Goal: Navigation & Orientation: Find specific page/section

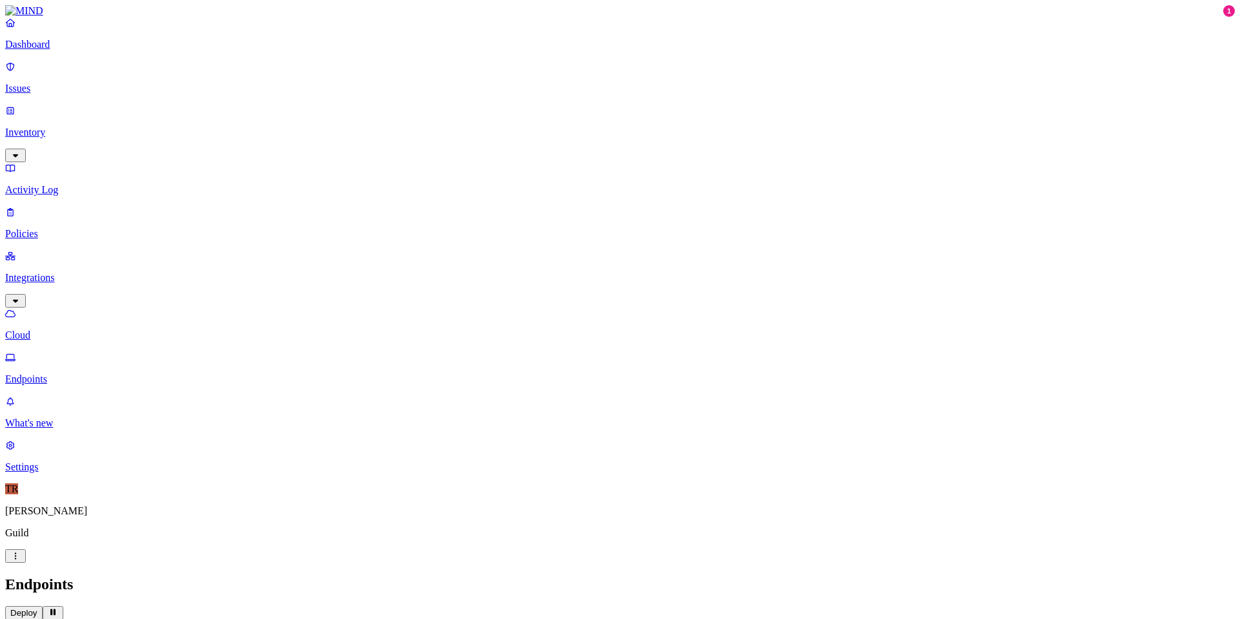
click at [44, 228] on p "Policies" at bounding box center [620, 234] width 1230 height 12
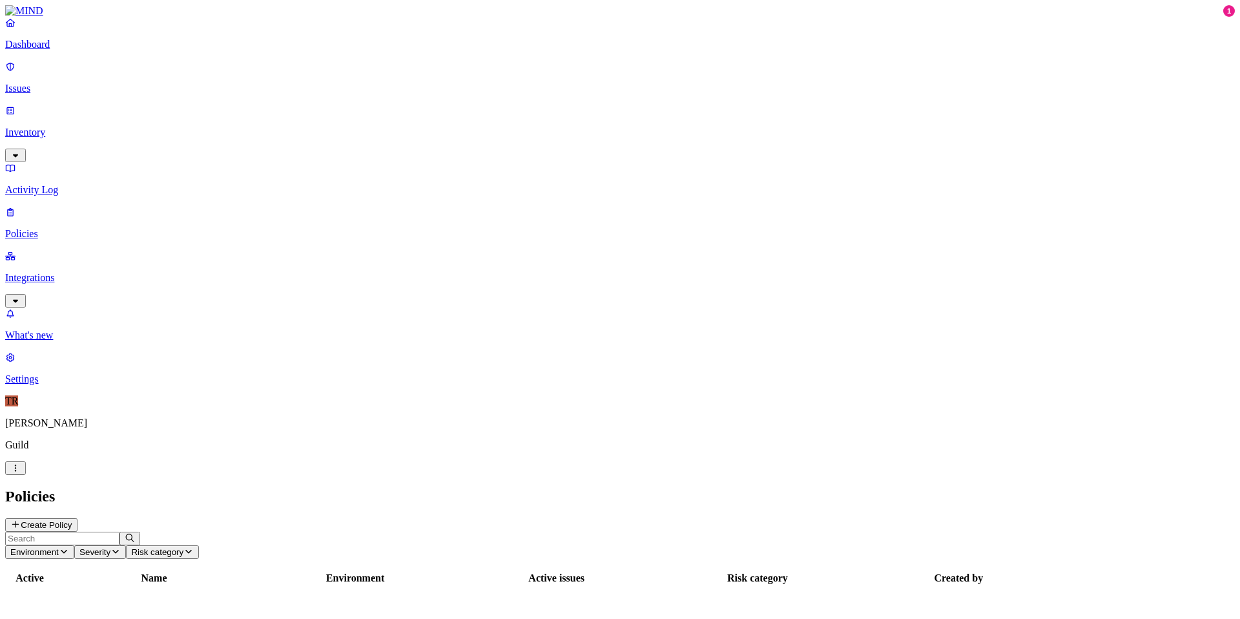
click at [48, 272] on p "Integrations" at bounding box center [620, 278] width 1230 height 12
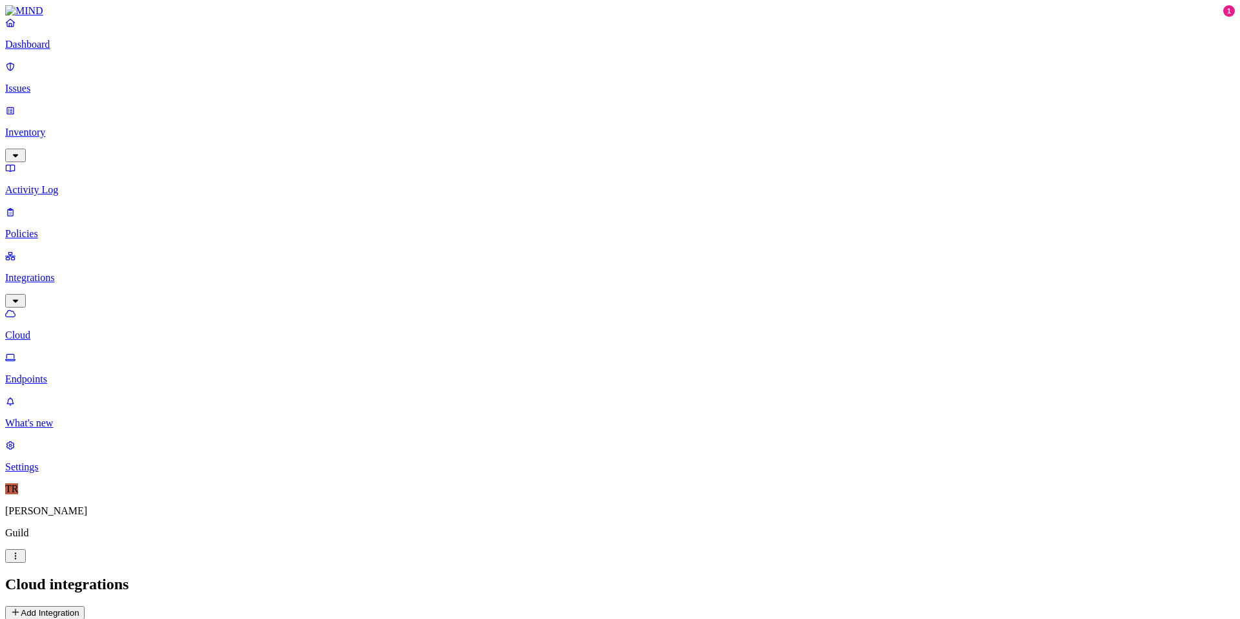
click at [57, 373] on p "Endpoints" at bounding box center [620, 379] width 1230 height 12
